Goal: Answer question/provide support: Share knowledge or assist other users

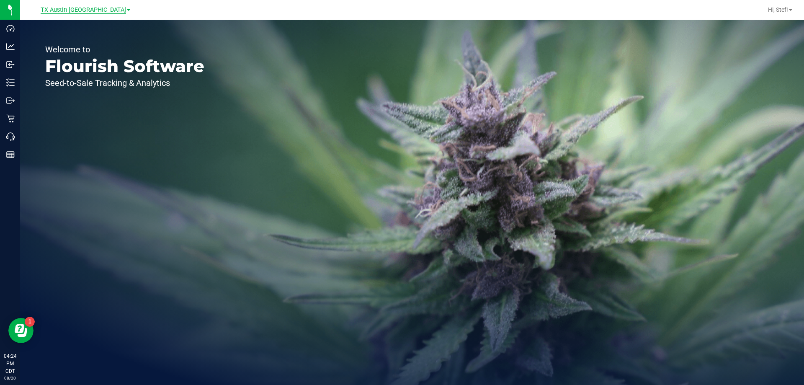
click at [95, 10] on span "TX Austin [GEOGRAPHIC_DATA]" at bounding box center [83, 10] width 85 height 8
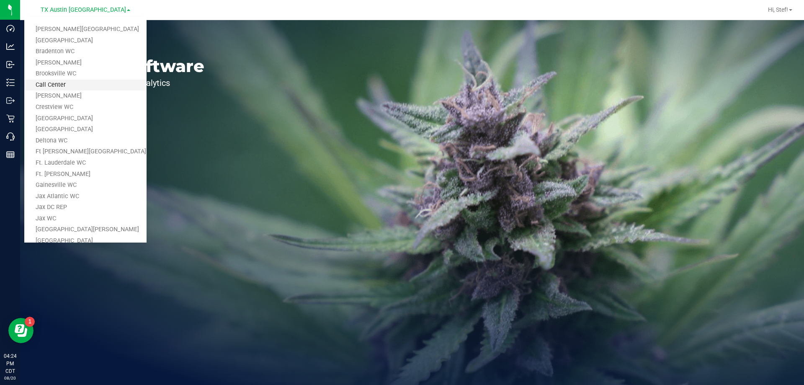
click at [79, 88] on link "Call Center" at bounding box center [85, 85] width 122 height 11
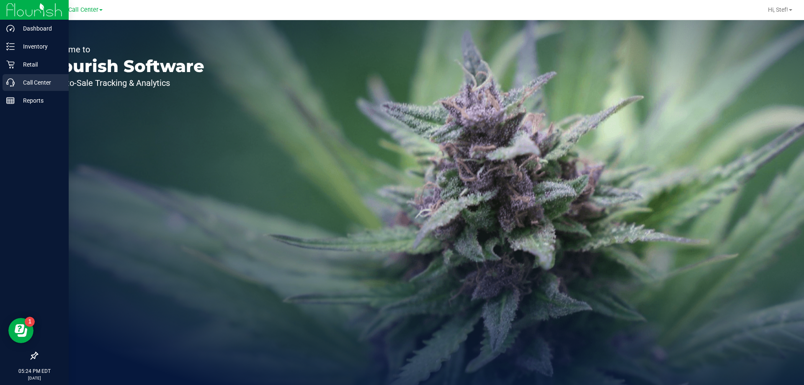
click at [31, 77] on div "Call Center" at bounding box center [36, 82] width 66 height 17
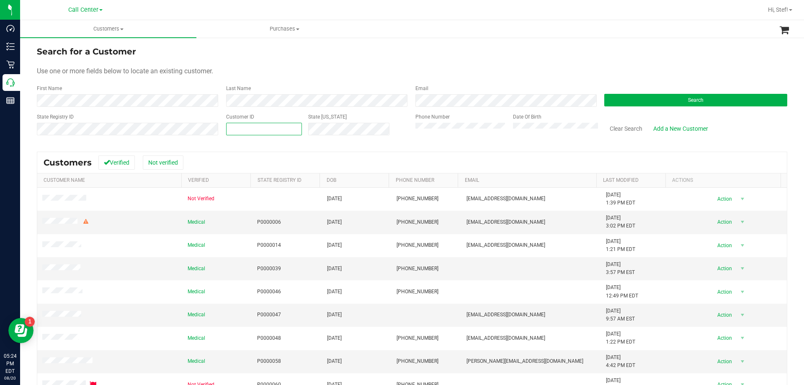
click at [241, 130] on span at bounding box center [264, 129] width 76 height 13
paste input "660282"
type input "660282"
click at [633, 93] on div "Search" at bounding box center [692, 96] width 189 height 22
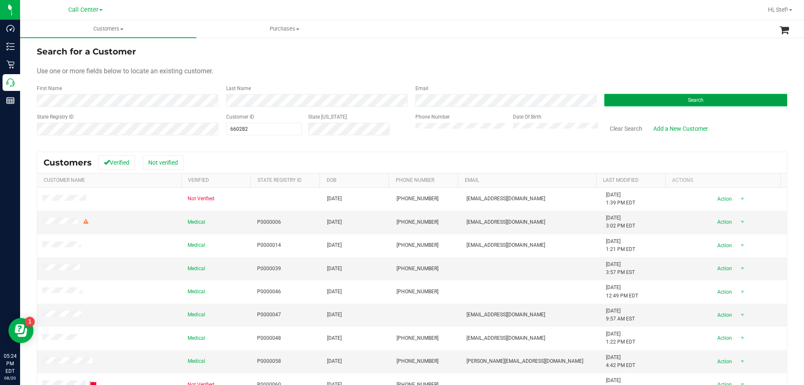
click at [631, 100] on button "Search" at bounding box center [695, 100] width 183 height 13
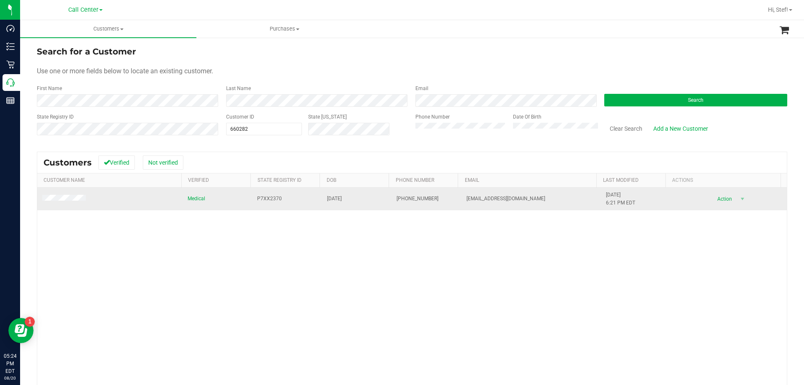
click at [472, 199] on span "[EMAIL_ADDRESS][DOMAIN_NAME]" at bounding box center [506, 199] width 79 height 8
copy span "[EMAIL_ADDRESS][DOMAIN_NAME]"
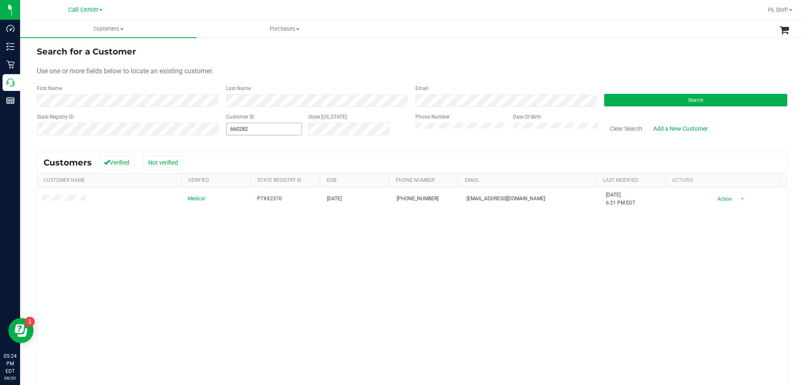
click at [270, 132] on span "660282 660282" at bounding box center [264, 129] width 76 height 13
click at [270, 132] on input "660282" at bounding box center [264, 129] width 75 height 12
click at [641, 96] on button "Search" at bounding box center [695, 100] width 183 height 13
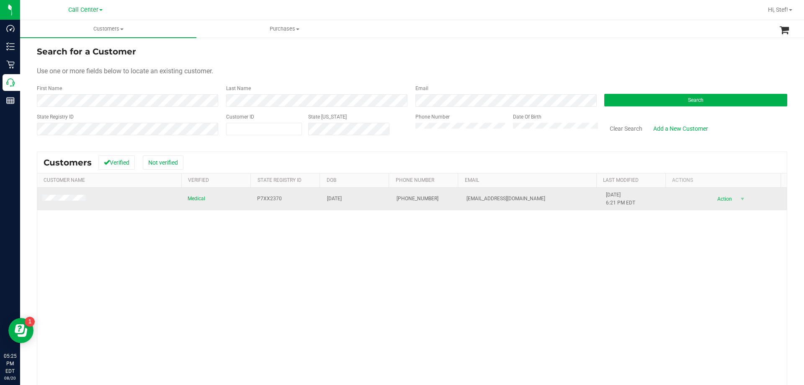
click at [413, 199] on span "[PHONE_NUMBER]" at bounding box center [418, 199] width 42 height 8
copy span "[PHONE_NUMBER]"
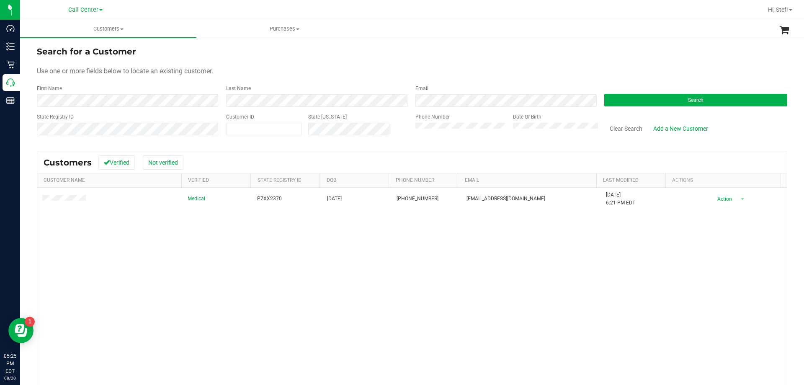
click at [479, 107] on form "Search for a Customer Use one or more fields below to locate an existing custom…" at bounding box center [412, 94] width 751 height 98
click at [652, 99] on button "Search" at bounding box center [695, 100] width 183 height 13
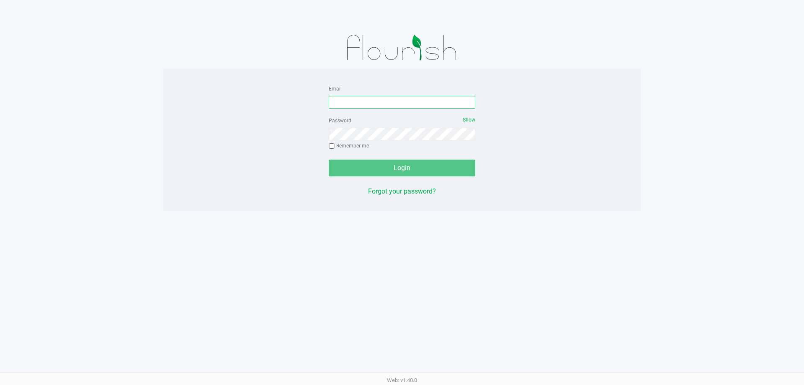
click at [388, 106] on input "Email" at bounding box center [402, 102] width 147 height 13
type input "[EMAIL_ADDRESS][DOMAIN_NAME]"
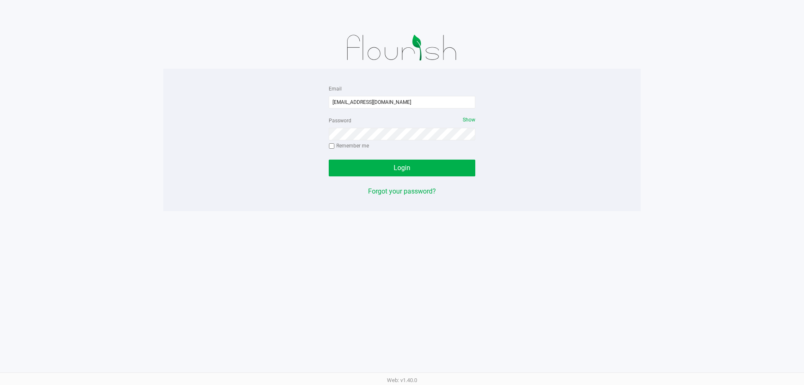
click at [396, 165] on div "Login" at bounding box center [402, 168] width 147 height 17
click at [439, 170] on button "Login" at bounding box center [402, 168] width 147 height 17
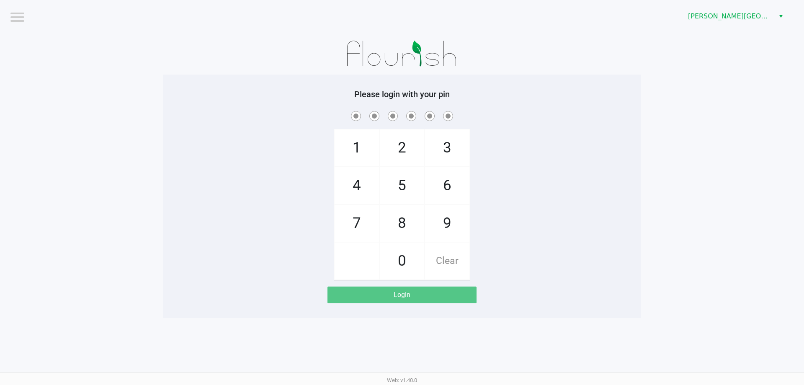
click at [364, 215] on span "7" at bounding box center [357, 223] width 44 height 37
checkbox input "true"
click at [439, 161] on span "3" at bounding box center [447, 147] width 44 height 37
checkbox input "true"
click at [368, 219] on span "7" at bounding box center [357, 223] width 44 height 37
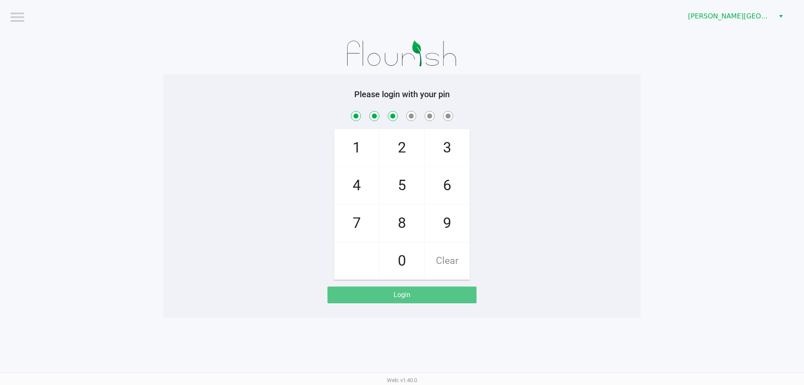
checkbox input "true"
click at [401, 248] on span "0" at bounding box center [402, 261] width 44 height 37
checkbox input "true"
click at [457, 159] on span "3" at bounding box center [447, 147] width 44 height 37
checkbox input "true"
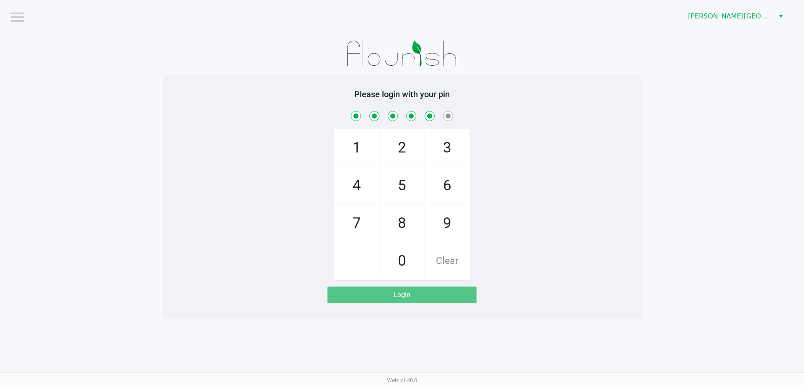
click at [450, 222] on span "9" at bounding box center [447, 223] width 44 height 37
checkbox input "true"
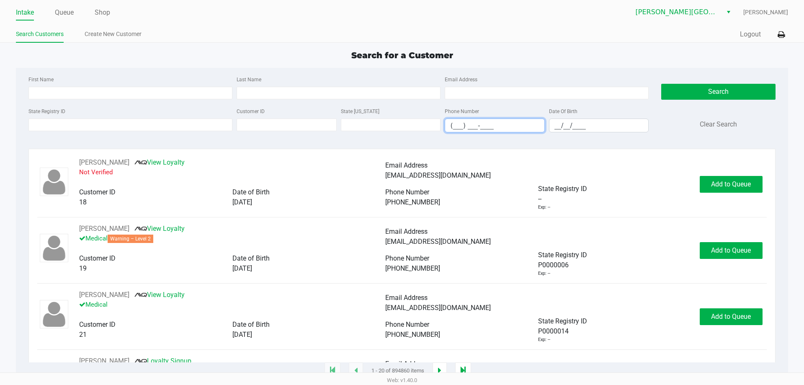
click at [470, 130] on input "(___) ___-____" at bounding box center [494, 125] width 99 height 13
paste input "954) 708-4284"
type input "[PHONE_NUMBER]"
click at [691, 93] on button "Search" at bounding box center [718, 92] width 114 height 16
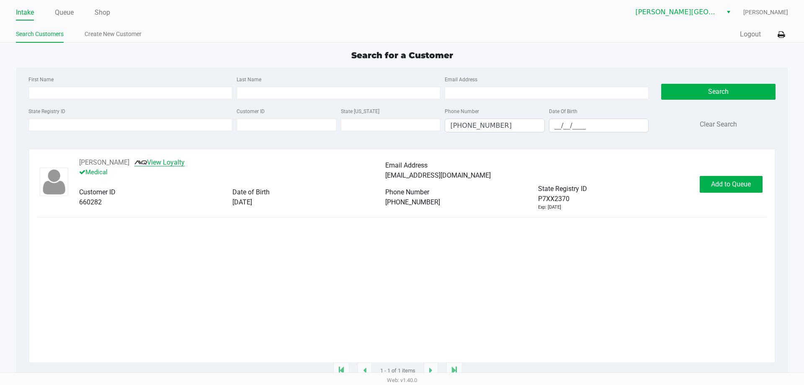
click at [185, 162] on link "View Loyalty" at bounding box center [159, 162] width 50 height 8
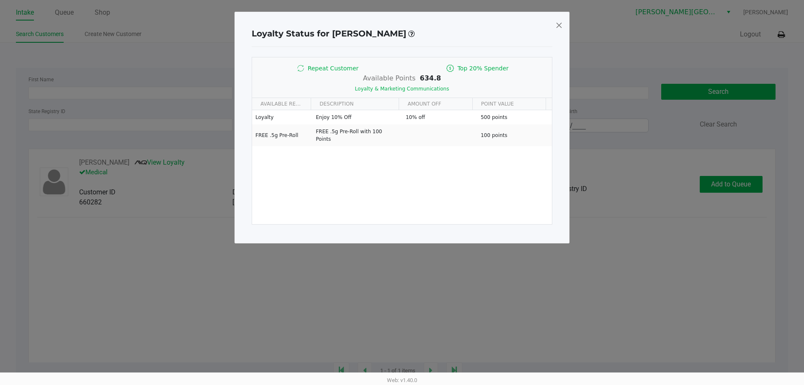
click at [563, 26] on div "Loyalty Status for ANDREW CISSONE Repeat Customer Top 20% Spender Available Poi…" at bounding box center [402, 128] width 335 height 232
click at [561, 26] on span at bounding box center [559, 24] width 8 height 13
